Goal: Task Accomplishment & Management: Complete application form

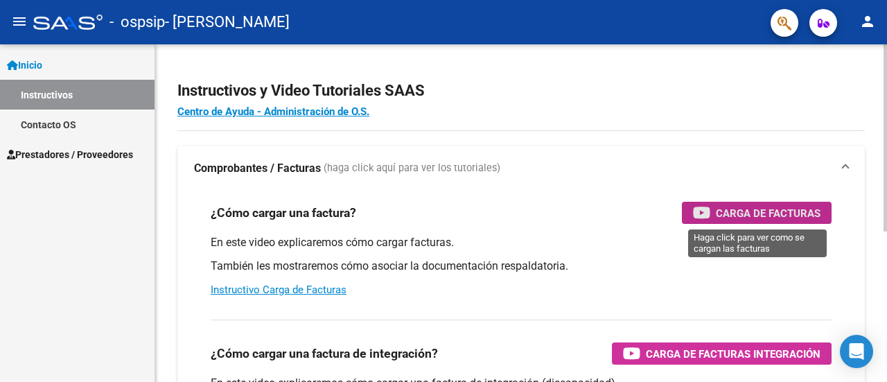
click at [780, 215] on span "Carga de Facturas" at bounding box center [768, 212] width 105 height 17
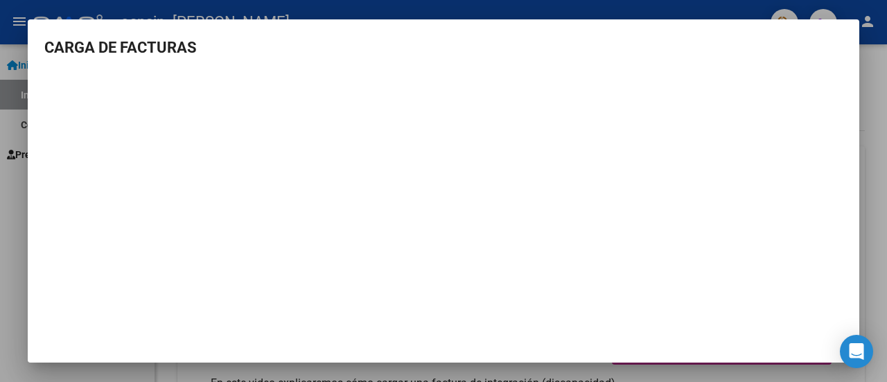
click at [886, 106] on div at bounding box center [443, 191] width 887 height 382
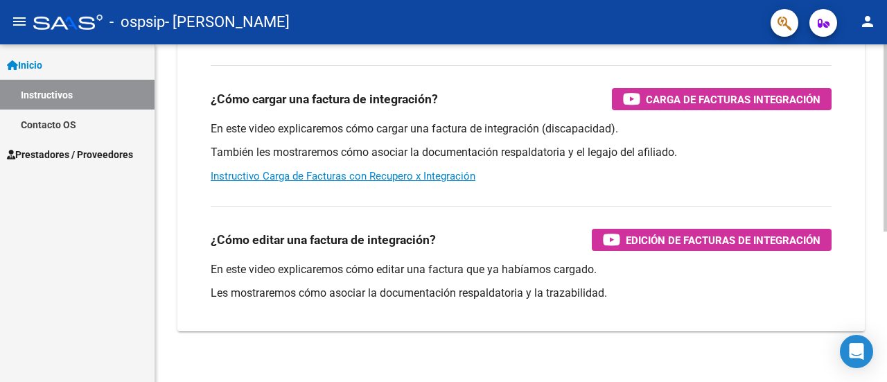
scroll to position [270, 0]
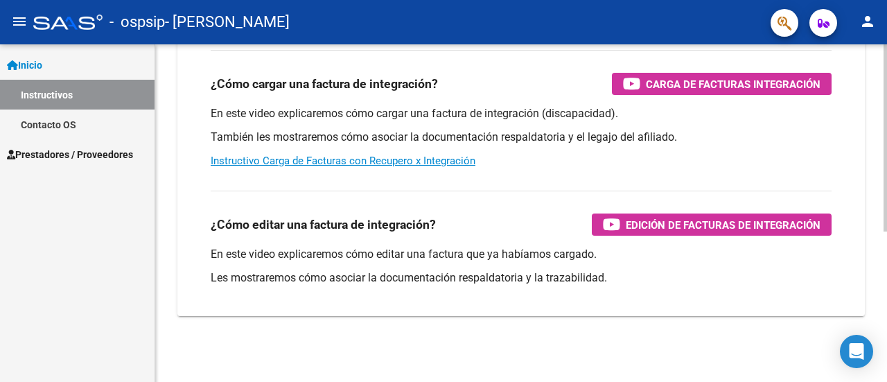
click at [886, 351] on div at bounding box center [884, 287] width 3 height 187
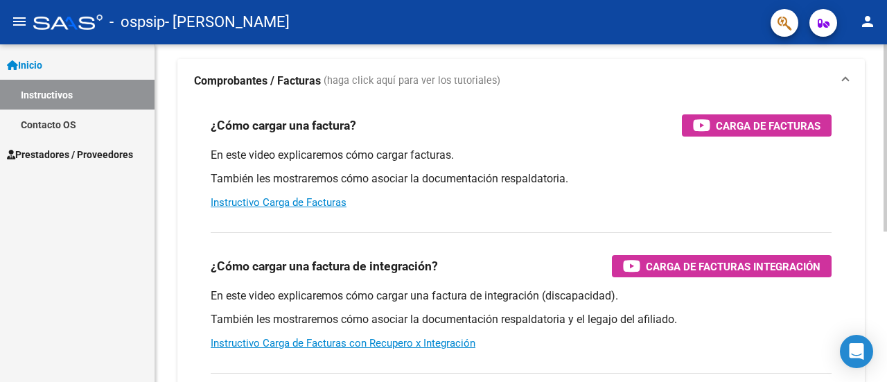
scroll to position [0, 0]
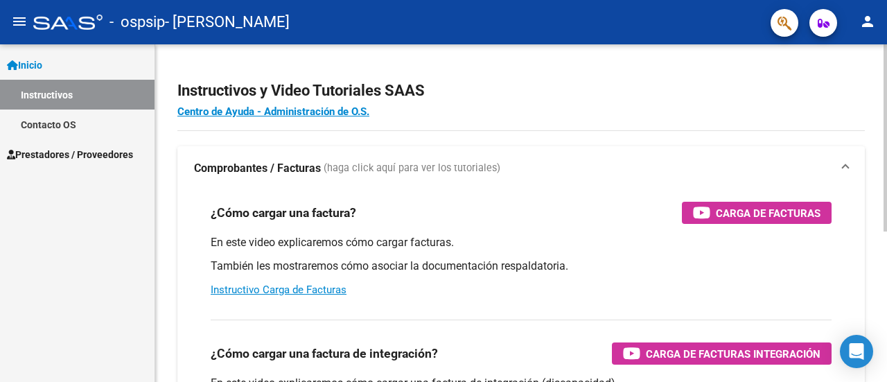
click at [877, 19] on div "menu - ospsip - [PERSON_NAME] person Inicio Instructivos Contacto OS Prestadore…" at bounding box center [443, 191] width 887 height 382
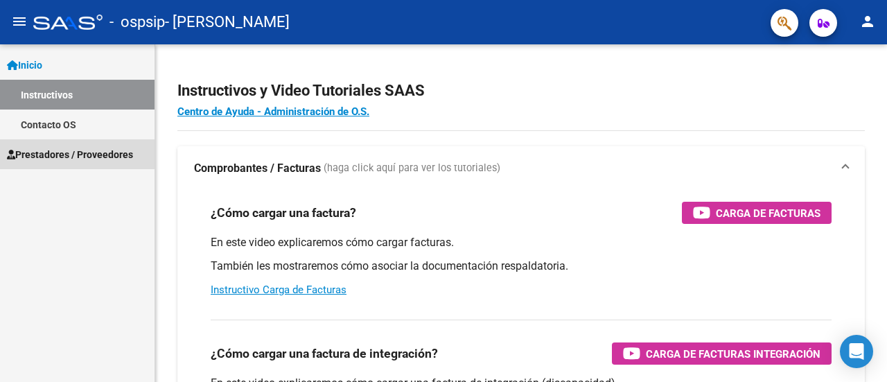
click at [99, 159] on span "Prestadores / Proveedores" at bounding box center [70, 154] width 126 height 15
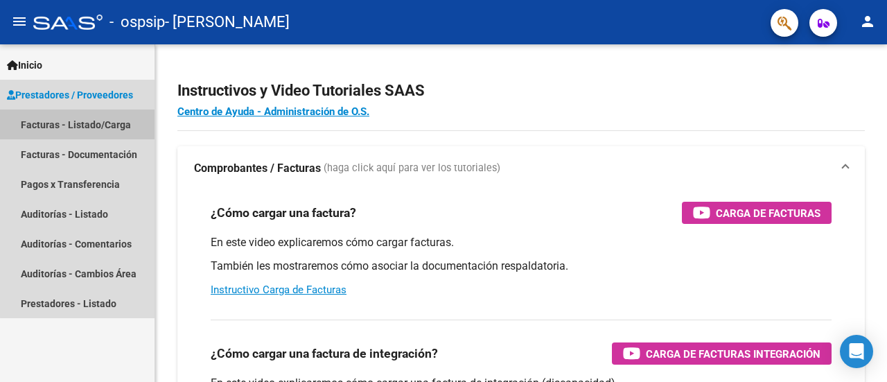
click at [100, 125] on link "Facturas - Listado/Carga" at bounding box center [77, 124] width 154 height 30
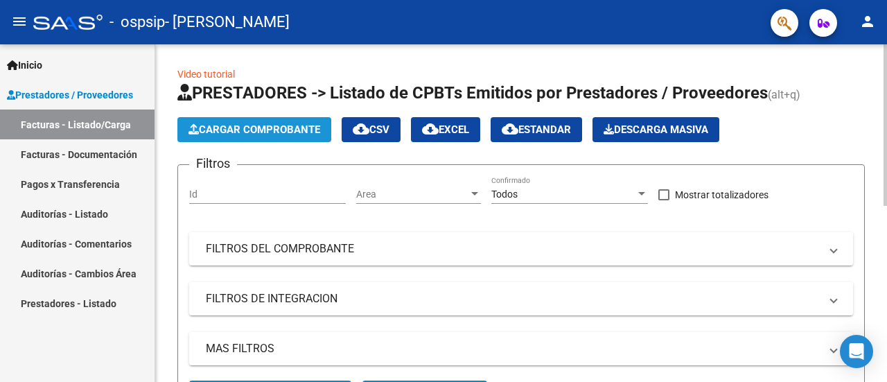
click at [290, 128] on span "Cargar Comprobante" at bounding box center [254, 129] width 132 height 12
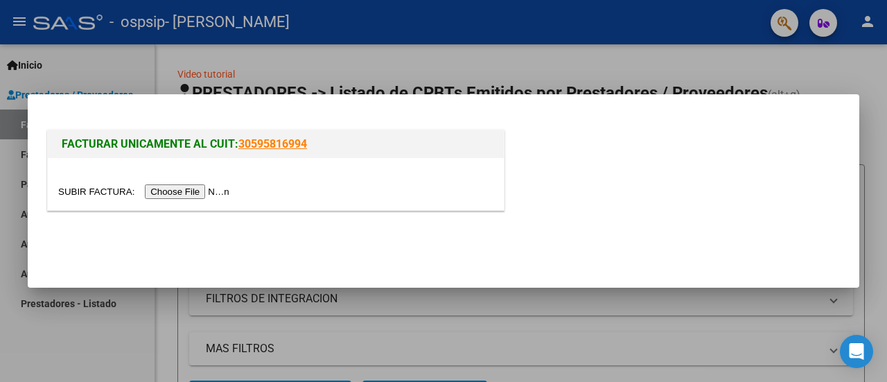
click at [211, 192] on input "file" at bounding box center [145, 191] width 175 height 15
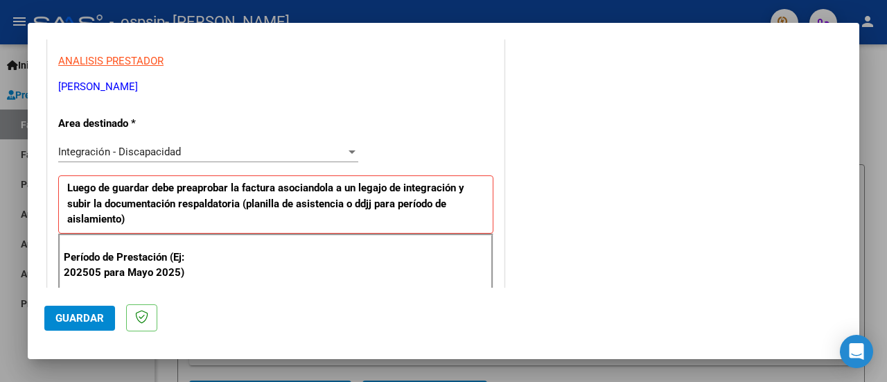
scroll to position [254, 0]
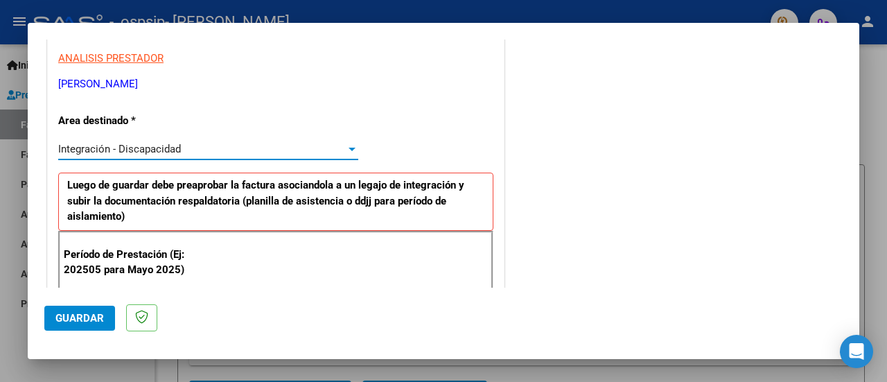
click at [349, 148] on div at bounding box center [351, 149] width 7 height 3
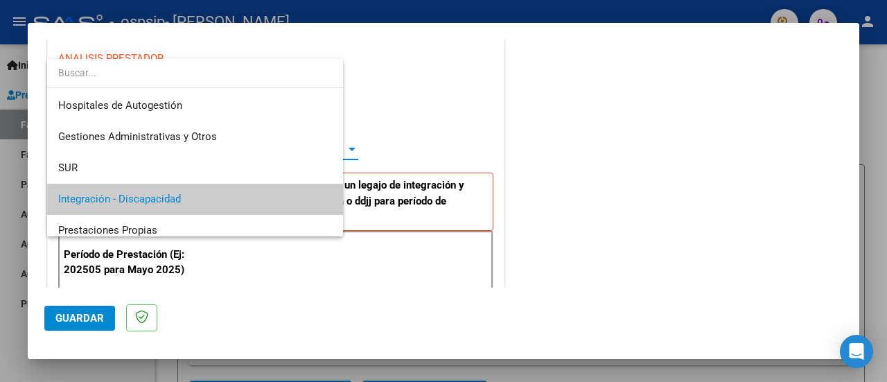
scroll to position [51, 0]
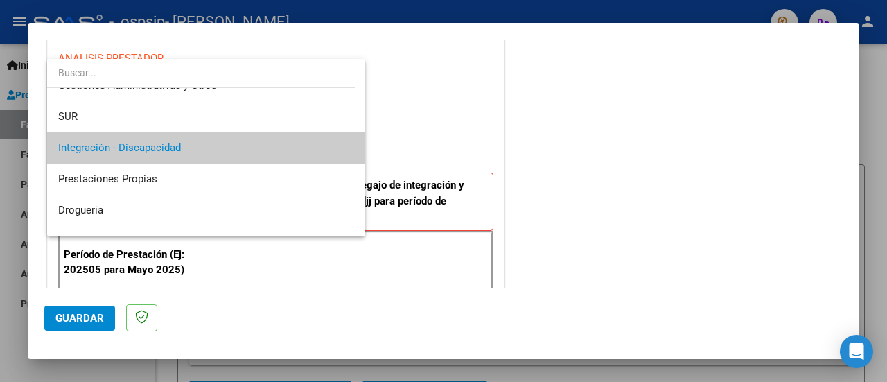
click at [435, 129] on div at bounding box center [443, 191] width 887 height 382
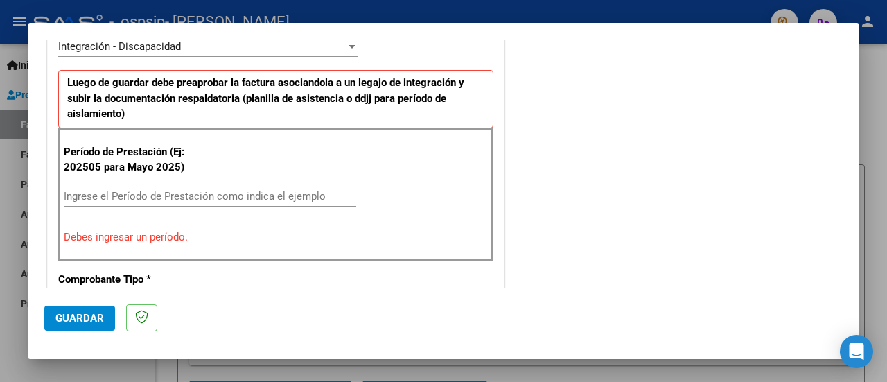
scroll to position [361, 0]
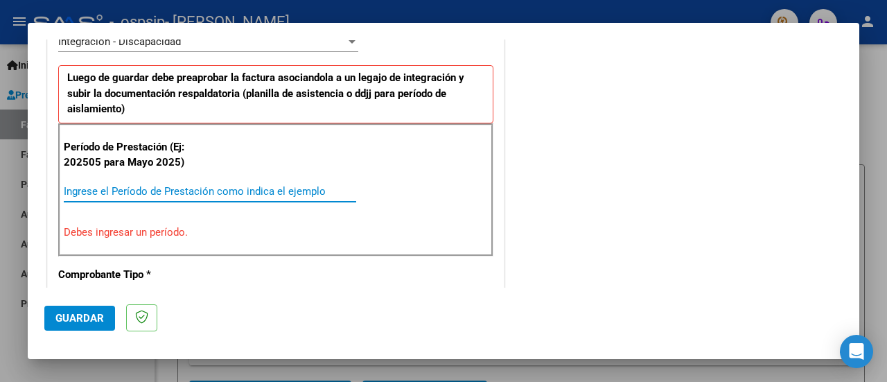
click at [134, 189] on input "Ingrese el Período de Prestación como indica el ejemplo" at bounding box center [210, 191] width 292 height 12
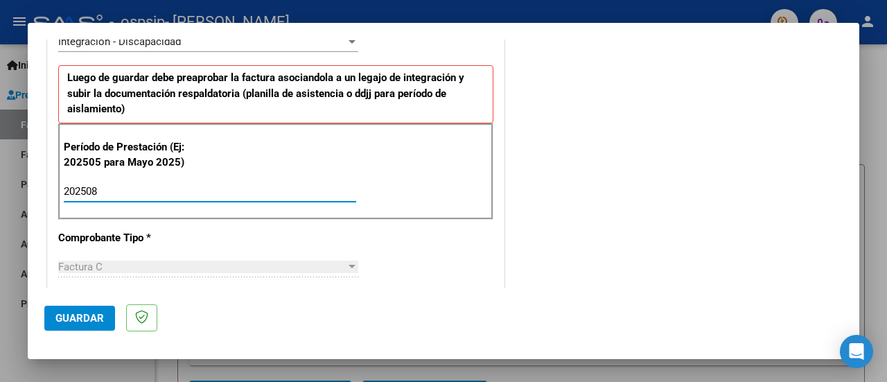
type input "202508"
click at [285, 262] on div "Factura C" at bounding box center [202, 266] width 288 height 12
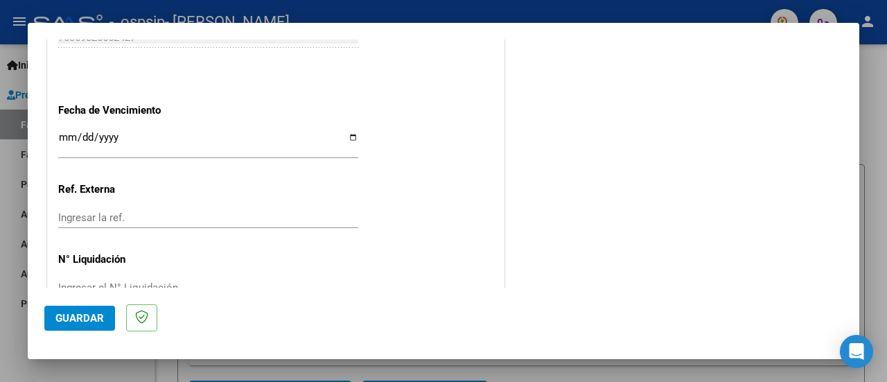
scroll to position [973, 0]
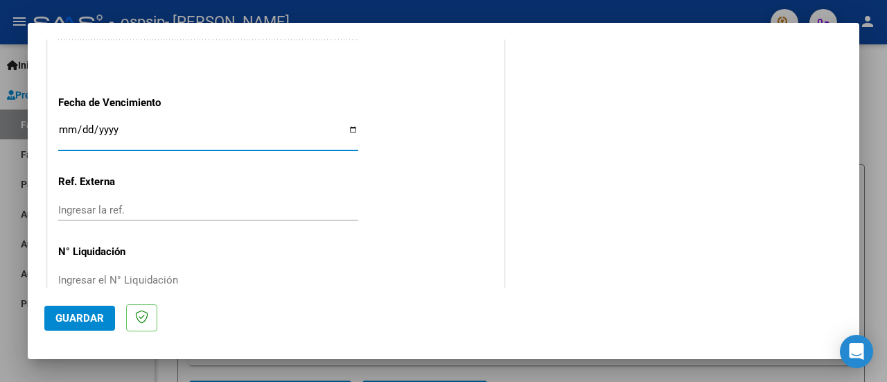
click at [351, 127] on input "Ingresar la fecha" at bounding box center [208, 135] width 300 height 22
type input "[DATE]"
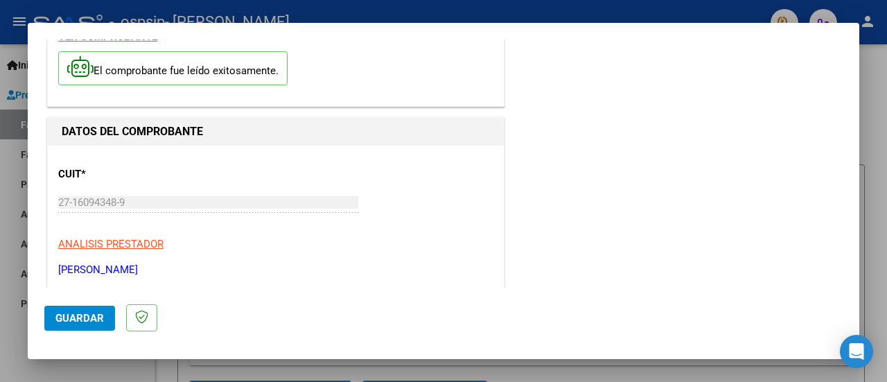
scroll to position [0, 0]
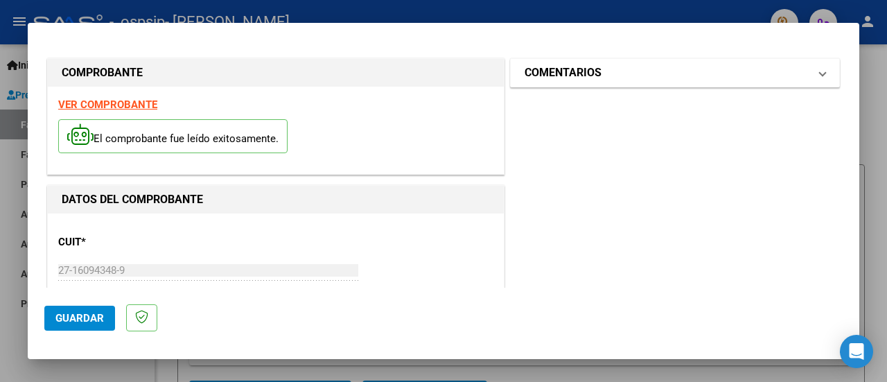
click at [820, 73] on span at bounding box center [823, 72] width 6 height 17
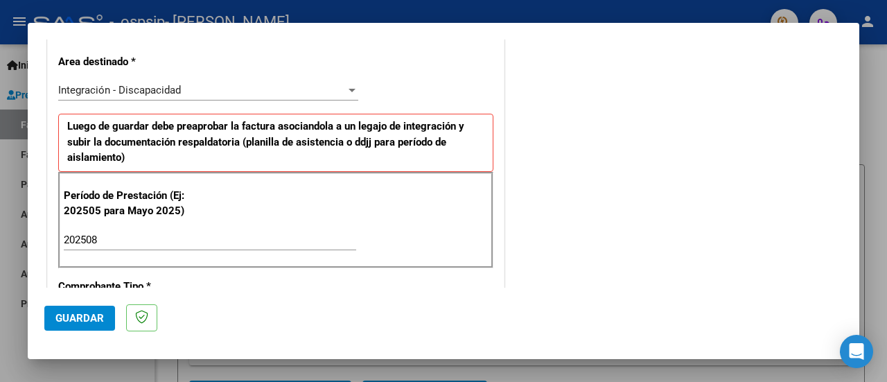
scroll to position [308, 0]
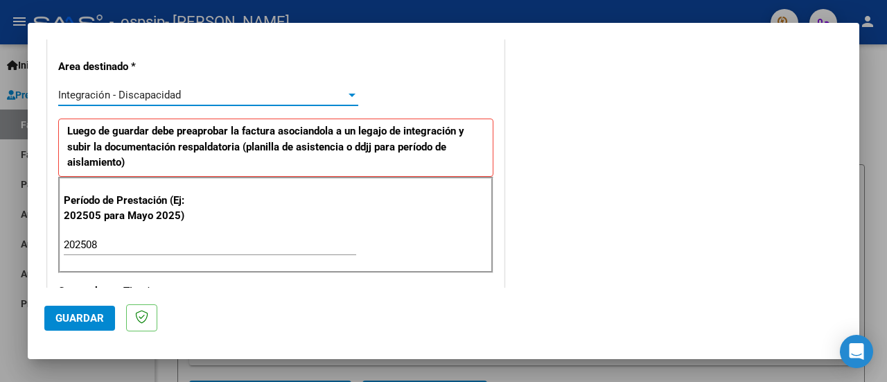
click at [348, 94] on div at bounding box center [351, 95] width 7 height 3
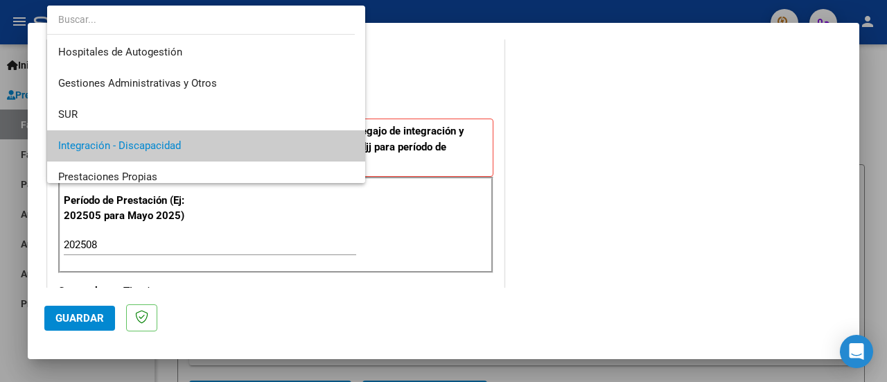
scroll to position [51, 0]
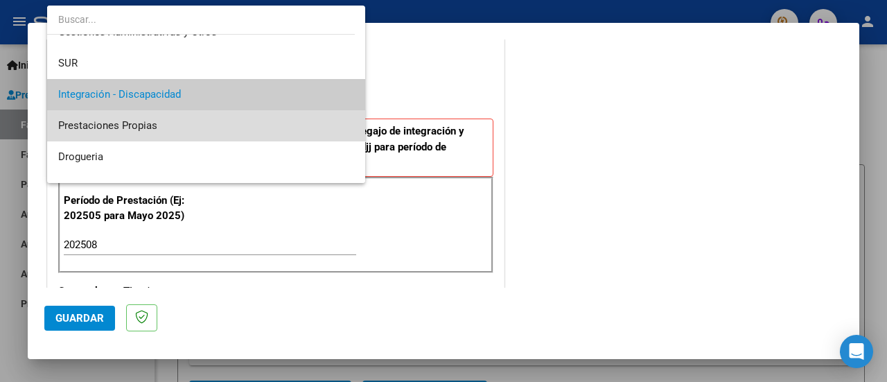
click at [236, 122] on span "Prestaciones Propias" at bounding box center [206, 125] width 297 height 31
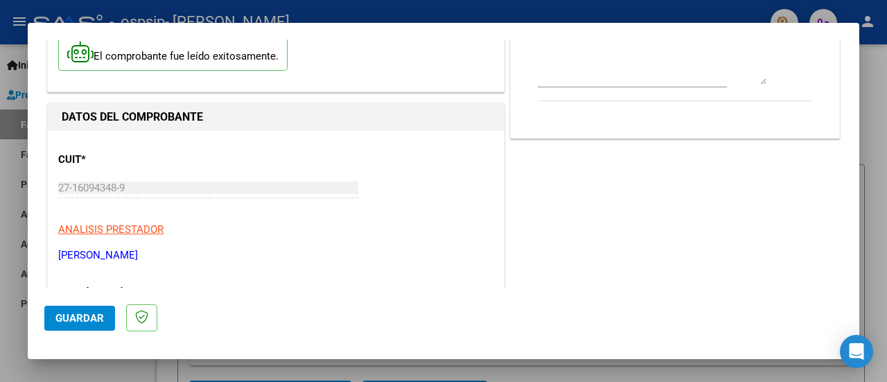
scroll to position [78, 0]
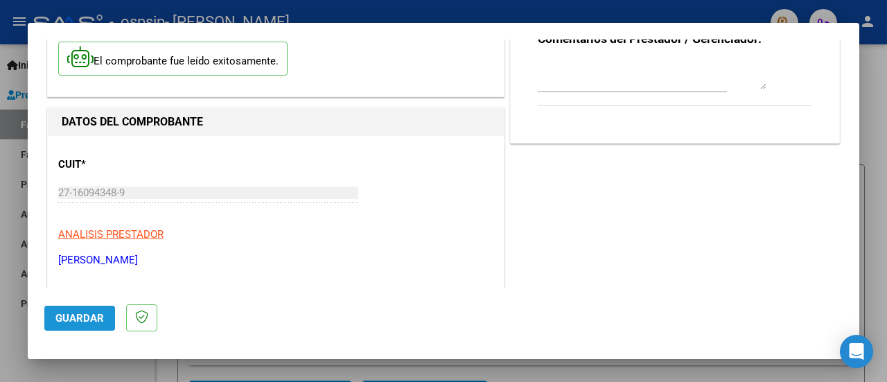
click at [65, 324] on span "Guardar" at bounding box center [79, 318] width 48 height 12
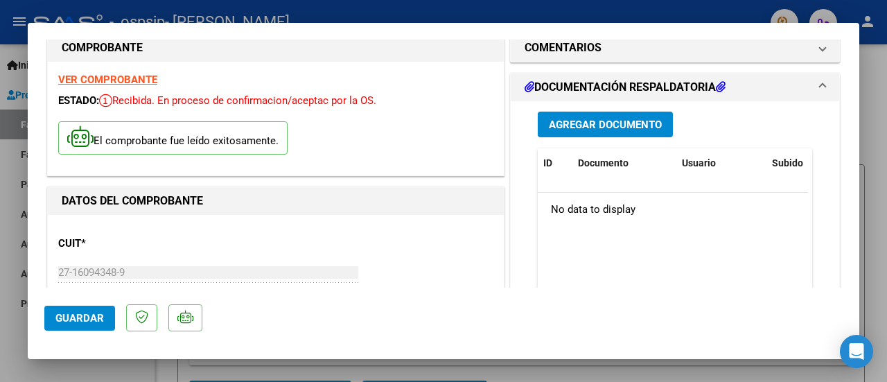
scroll to position [16, 0]
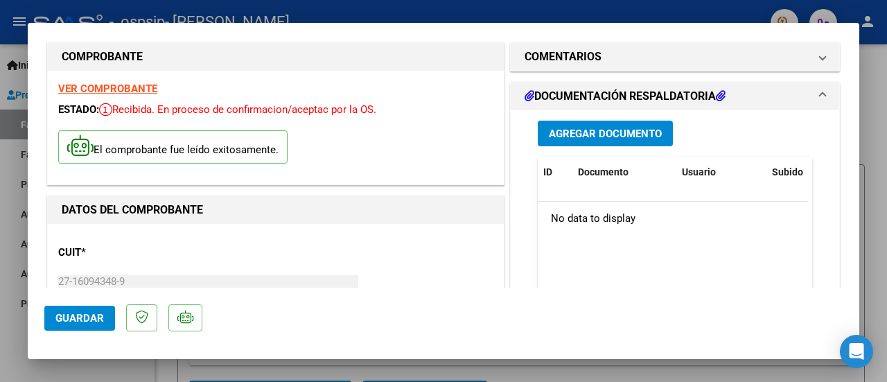
click at [727, 94] on mat-panel-title "DOCUMENTACIÓN RESPALDATORIA" at bounding box center [666, 96] width 284 height 17
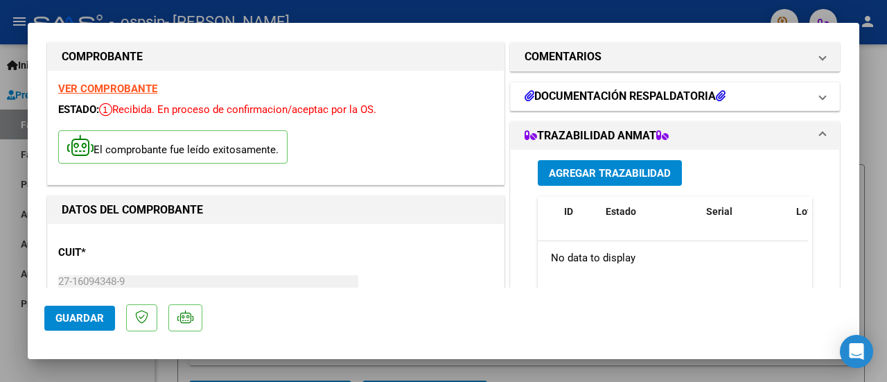
click at [717, 96] on icon at bounding box center [721, 95] width 10 height 11
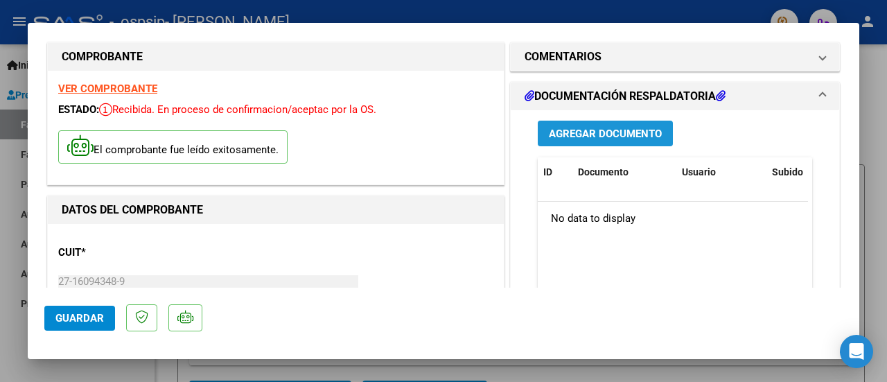
click at [578, 134] on span "Agregar Documento" at bounding box center [605, 133] width 113 height 12
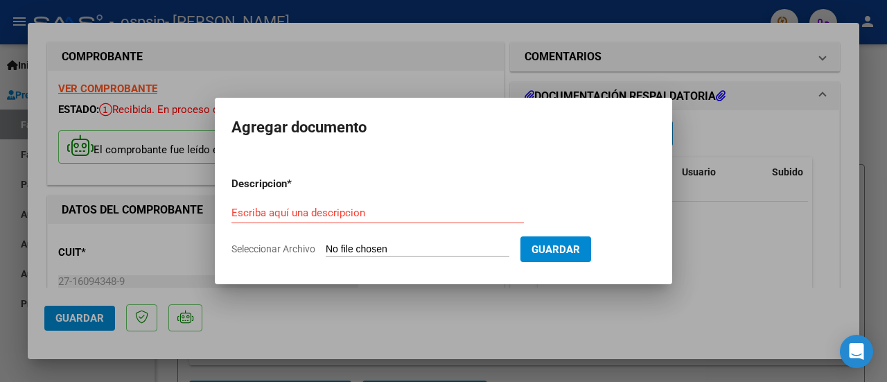
click at [348, 203] on div "Escriba aquí una descripcion" at bounding box center [377, 212] width 292 height 21
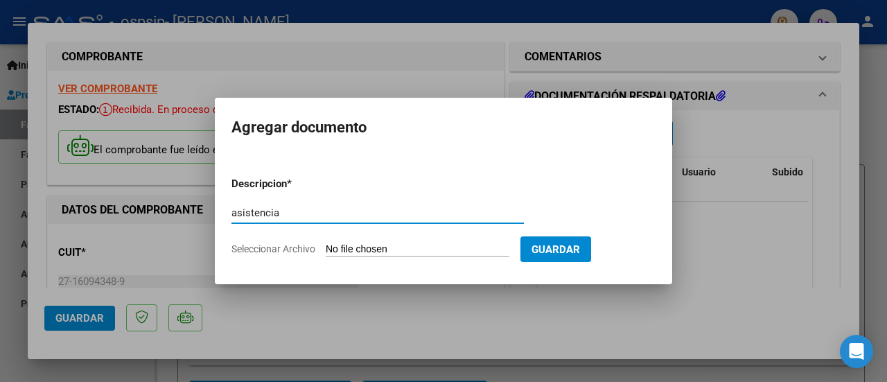
click at [233, 213] on input "asistencia" at bounding box center [377, 212] width 292 height 12
click at [333, 213] on input "planilla de asistencia" at bounding box center [377, 212] width 292 height 12
type input "planilla de asistencia agosto"
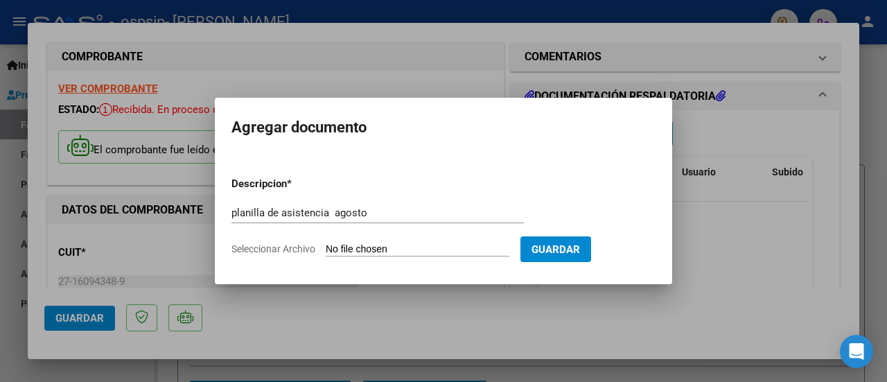
click at [491, 252] on input "Seleccionar Archivo" at bounding box center [418, 249] width 184 height 13
type input "C:\fakepath\asist [DATE] [PERSON_NAME] (1).pdf"
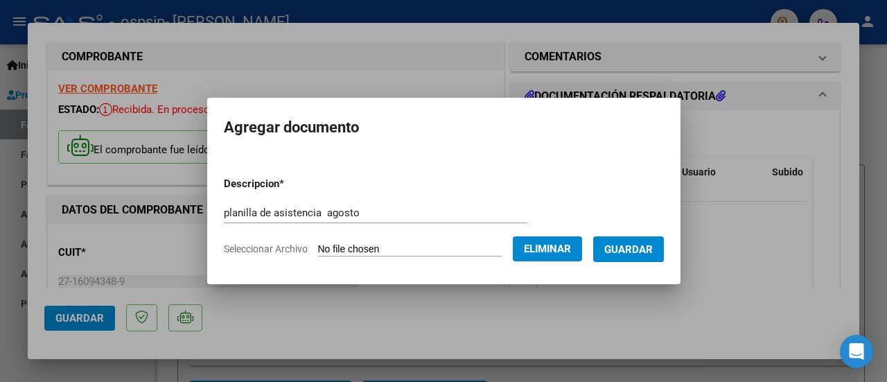
drag, startPoint x: 392, startPoint y: 253, endPoint x: 351, endPoint y: 169, distance: 93.3
click at [351, 169] on form "Descripcion * planilla de asistencia agosto Escriba aquí una descripcion Selecc…" at bounding box center [444, 216] width 440 height 101
click at [628, 245] on span "Guardar" at bounding box center [628, 249] width 48 height 12
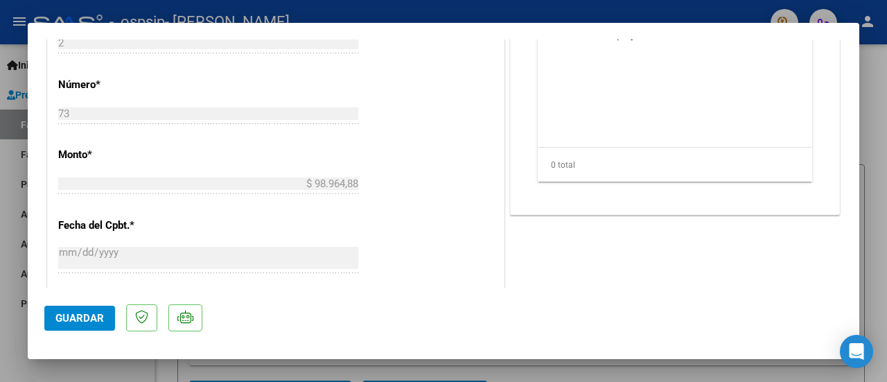
scroll to position [0, 0]
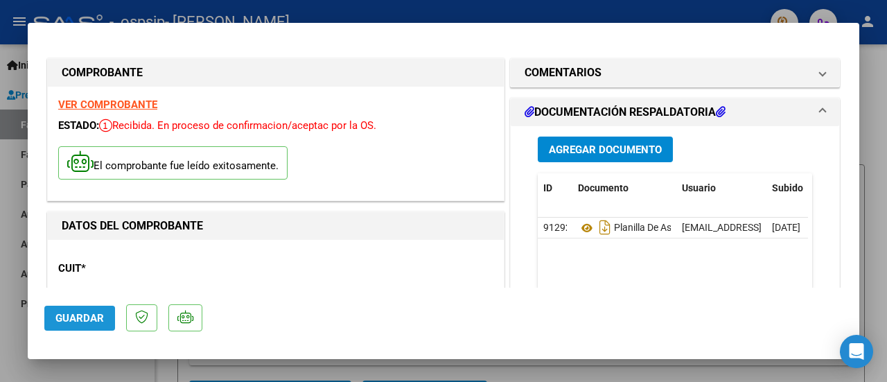
click at [76, 325] on button "Guardar" at bounding box center [79, 318] width 71 height 25
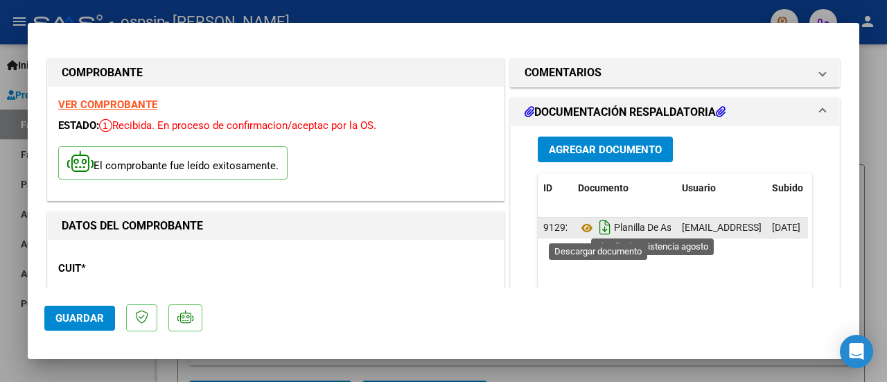
click at [597, 233] on icon "Descargar documento" at bounding box center [605, 227] width 18 height 22
click at [614, 225] on span "Planilla De Asistencia Agosto" at bounding box center [658, 227] width 160 height 11
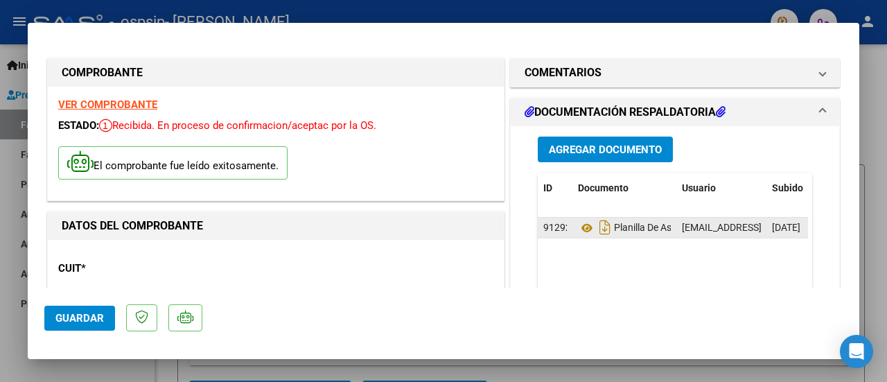
click at [614, 225] on span "Planilla De Asistencia Agosto" at bounding box center [658, 227] width 160 height 11
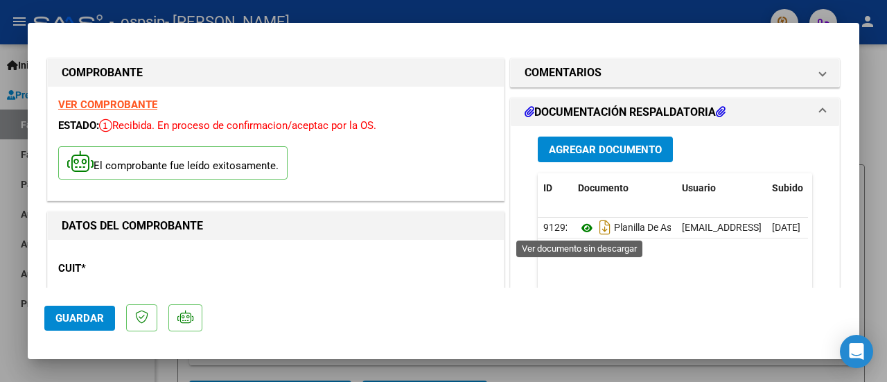
click at [581, 228] on icon at bounding box center [587, 228] width 18 height 17
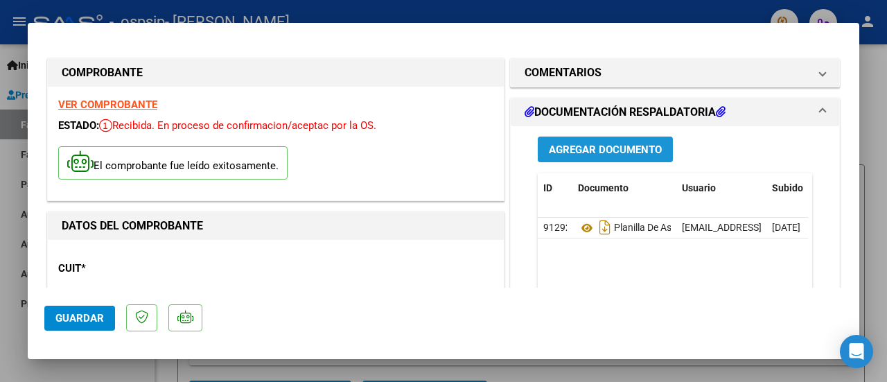
click at [643, 143] on span "Agregar Documento" at bounding box center [605, 149] width 113 height 12
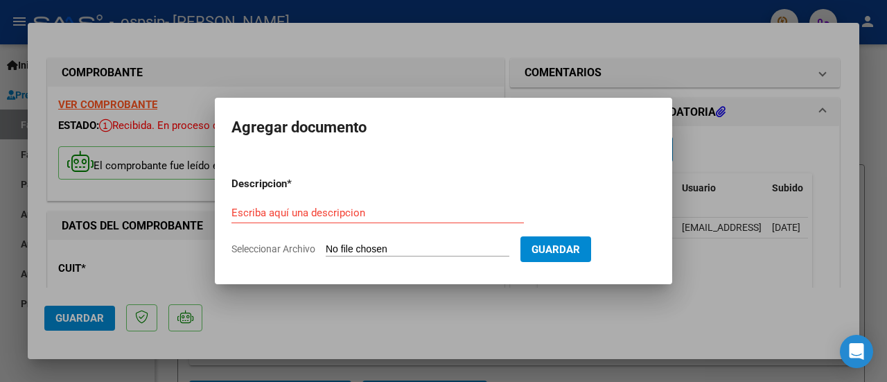
click at [412, 251] on input "Seleccionar Archivo" at bounding box center [418, 249] width 184 height 13
type input "C:\fakepath\ASIST [DATE] [PERSON_NAME].pdf"
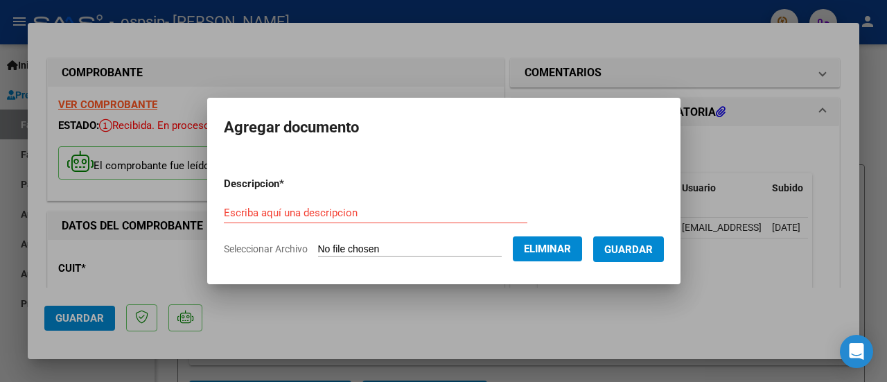
click at [635, 245] on span "Guardar" at bounding box center [628, 249] width 48 height 12
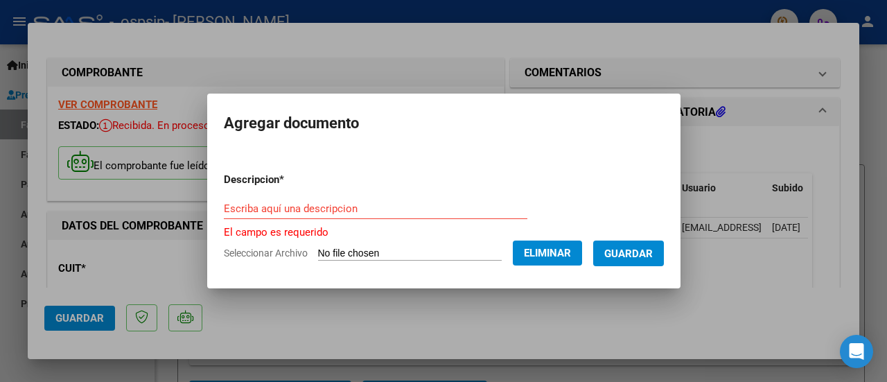
click at [635, 245] on button "Guardar" at bounding box center [628, 253] width 71 height 26
click at [412, 209] on input "Escriba aquí una descripcion" at bounding box center [375, 208] width 303 height 12
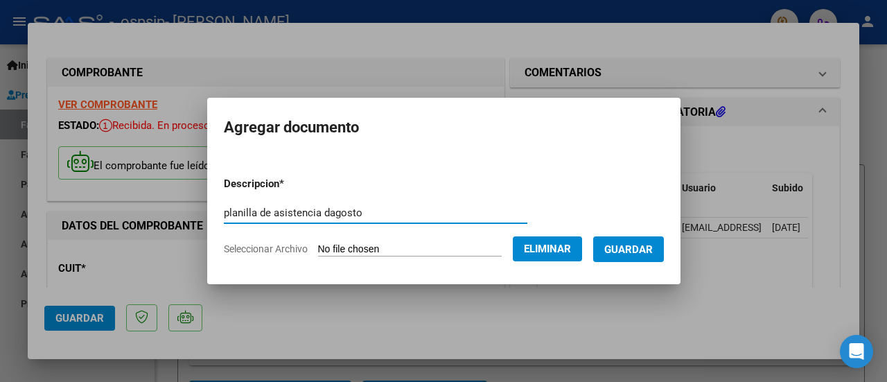
click at [317, 209] on input "planilla de asistencia dagosto" at bounding box center [375, 212] width 303 height 12
type input "planilla de asistencia agosto"
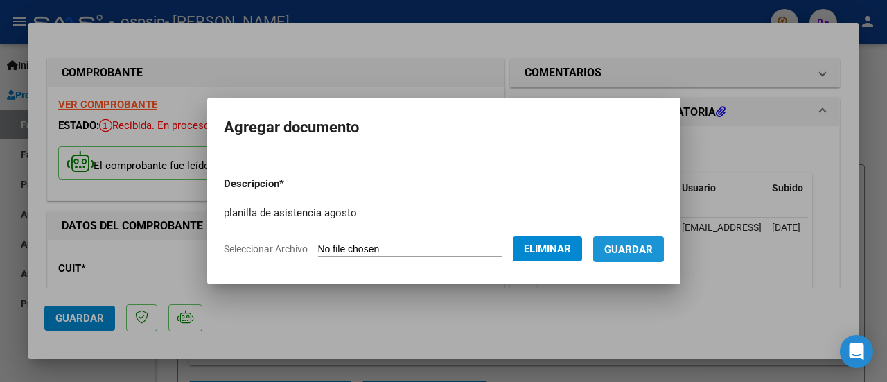
click at [630, 240] on button "Guardar" at bounding box center [628, 249] width 71 height 26
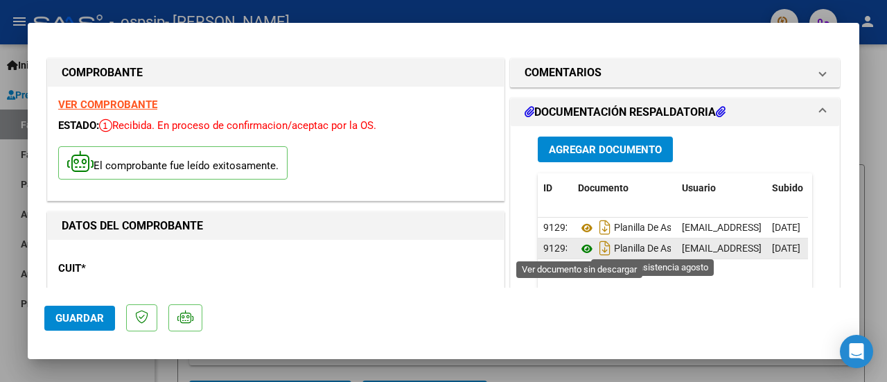
click at [582, 247] on icon at bounding box center [587, 248] width 18 height 17
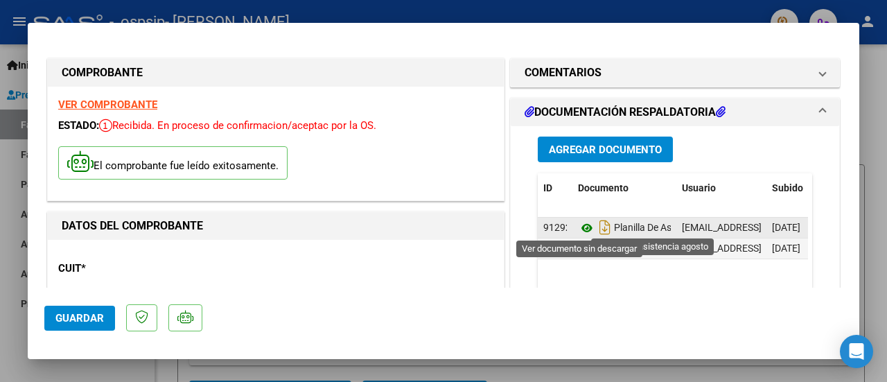
click at [579, 224] on icon at bounding box center [587, 228] width 18 height 17
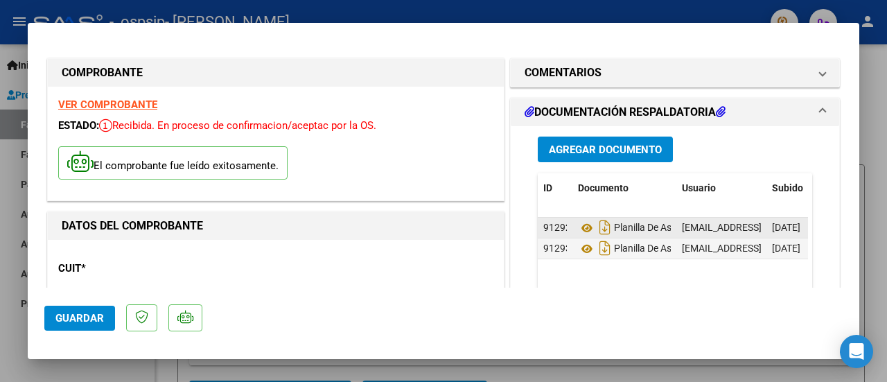
drag, startPoint x: 732, startPoint y: 228, endPoint x: 746, endPoint y: 236, distance: 16.2
click at [746, 236] on datatable-body-cell "[EMAIL_ADDRESS][DOMAIN_NAME] - [PERSON_NAME]" at bounding box center [721, 228] width 90 height 20
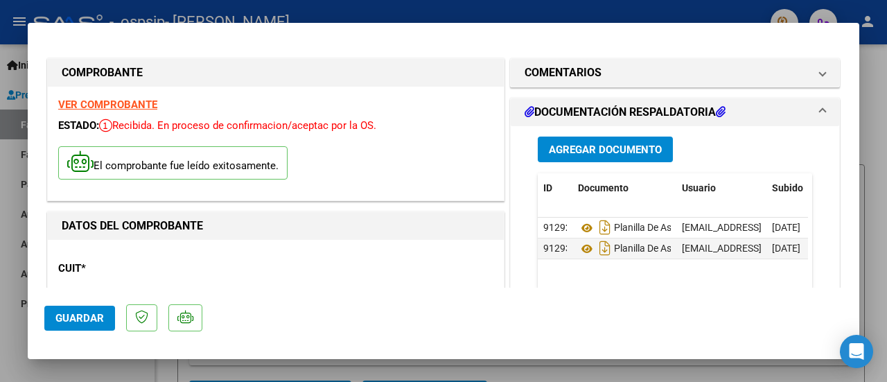
drag, startPoint x: 585, startPoint y: 228, endPoint x: 591, endPoint y: 299, distance: 70.9
click at [591, 299] on mat-dialog-actions "Guardar" at bounding box center [443, 315] width 798 height 55
click at [76, 315] on span "Guardar" at bounding box center [79, 318] width 48 height 12
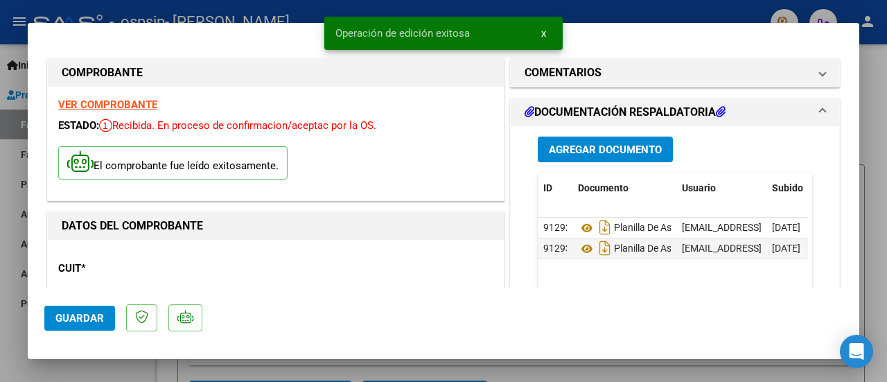
click at [655, 37] on mat-dialog-container "COMPROBANTE VER COMPROBANTE ESTADO: Recibida. En proceso de confirmacion/acepta…" at bounding box center [443, 191] width 831 height 336
